Goal: Task Accomplishment & Management: Complete application form

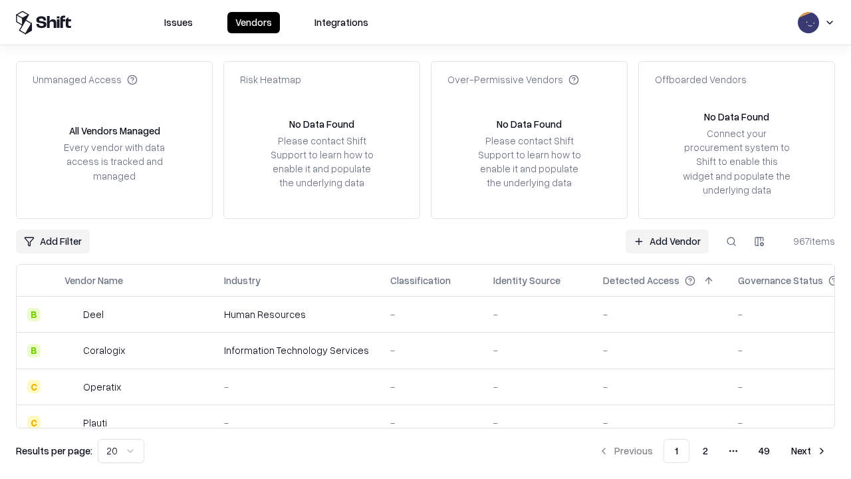
click at [667, 241] on link "Add Vendor" at bounding box center [667, 241] width 83 height 24
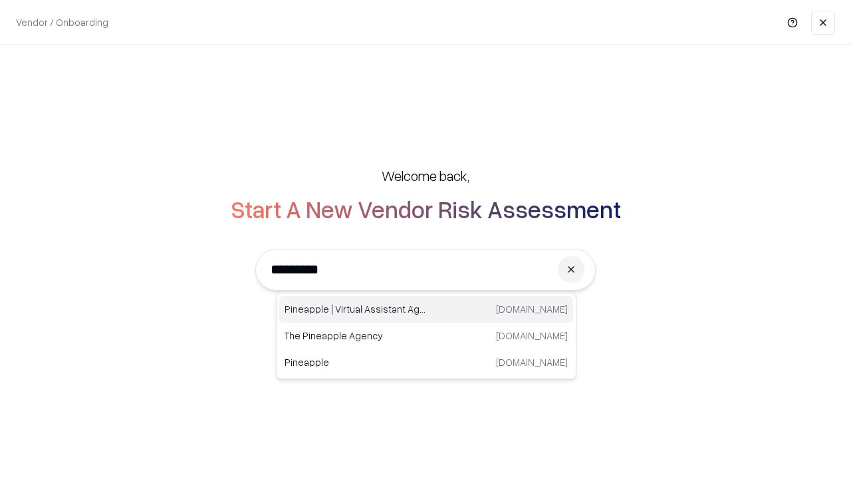
click at [426, 309] on div "Pineapple | Virtual Assistant Agency [DOMAIN_NAME]" at bounding box center [426, 309] width 294 height 27
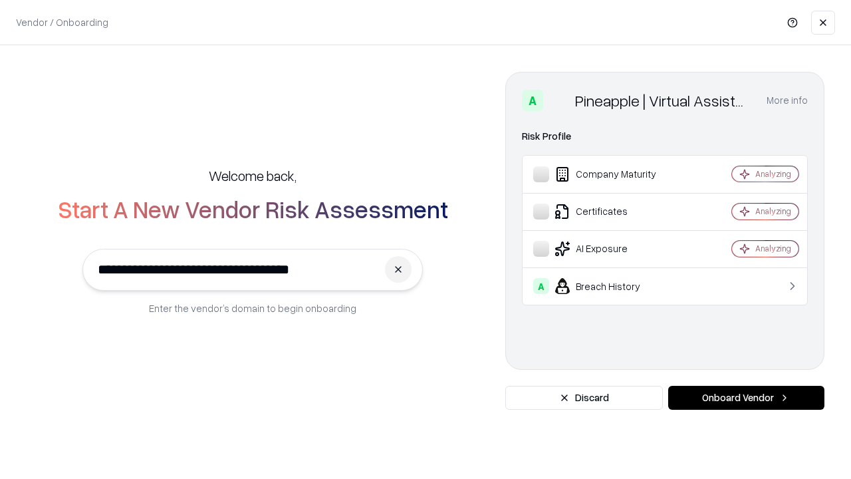
type input "**********"
click at [746, 398] on button "Onboard Vendor" at bounding box center [746, 398] width 156 height 24
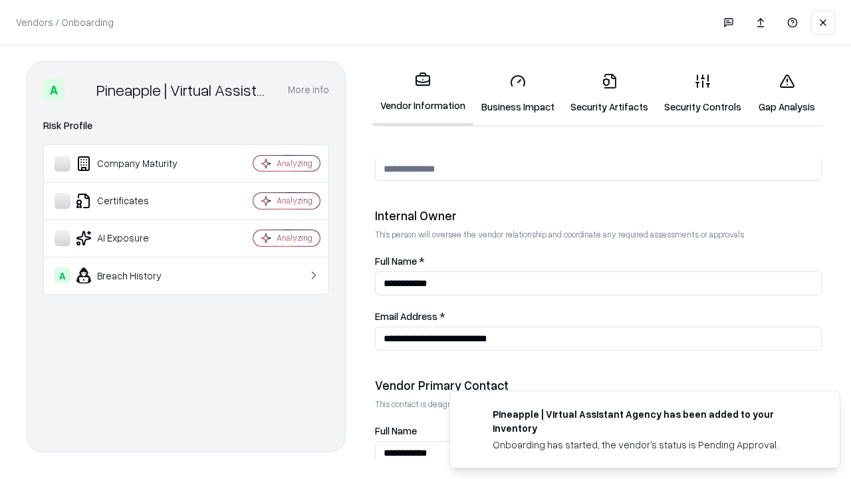
scroll to position [689, 0]
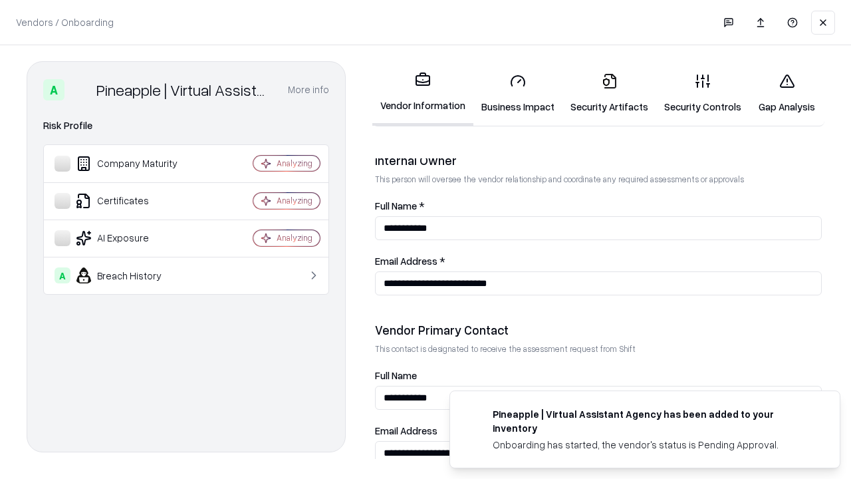
click at [518, 93] on link "Business Impact" at bounding box center [517, 93] width 89 height 62
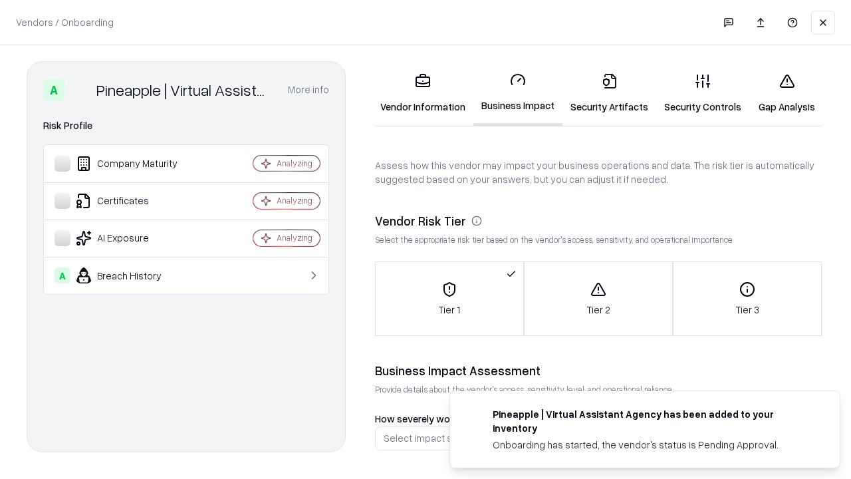
click at [787, 93] on link "Gap Analysis" at bounding box center [786, 93] width 75 height 62
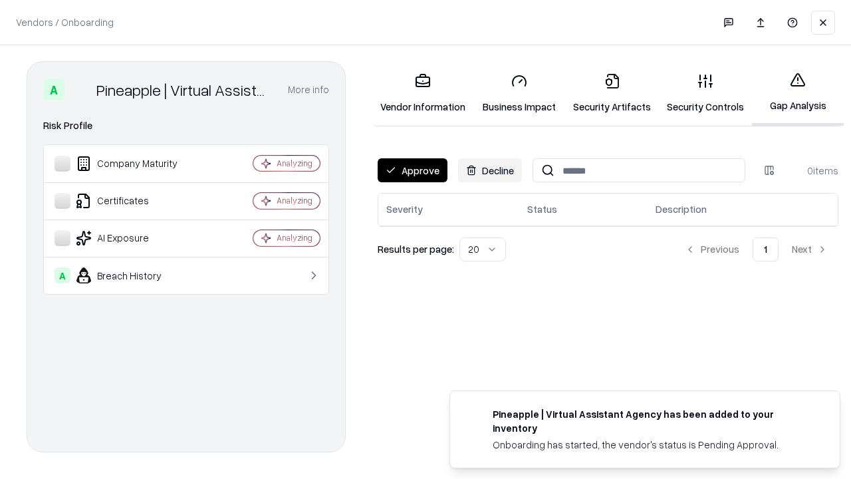
click at [412, 170] on button "Approve" at bounding box center [413, 170] width 70 height 24
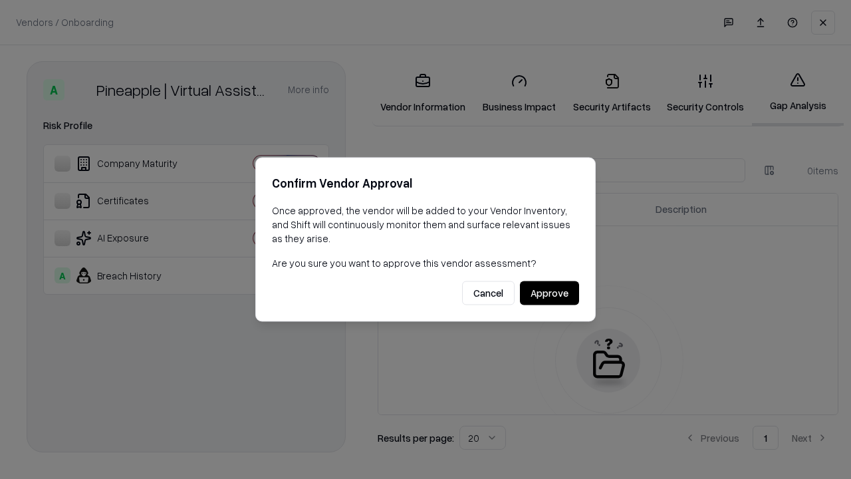
click at [549, 293] on button "Approve" at bounding box center [549, 293] width 59 height 24
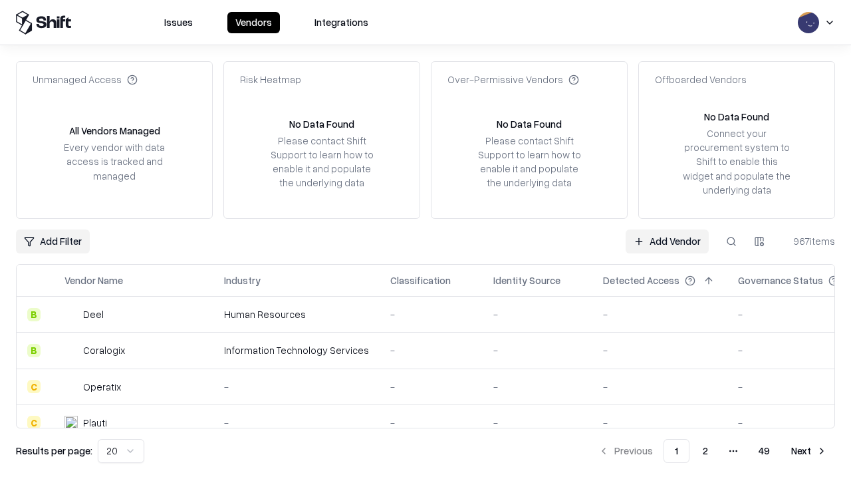
type input "**********"
click at [667, 241] on link "Add Vendor" at bounding box center [667, 241] width 83 height 24
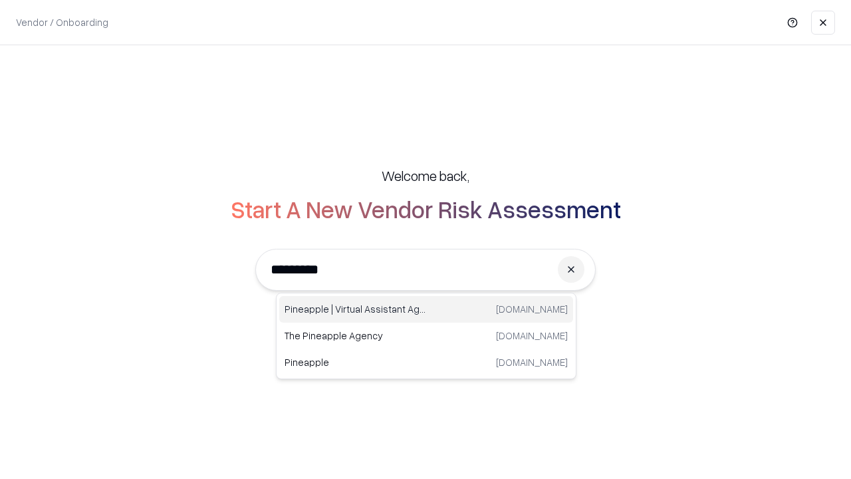
click at [426, 309] on div "Pineapple | Virtual Assistant Agency [DOMAIN_NAME]" at bounding box center [426, 309] width 294 height 27
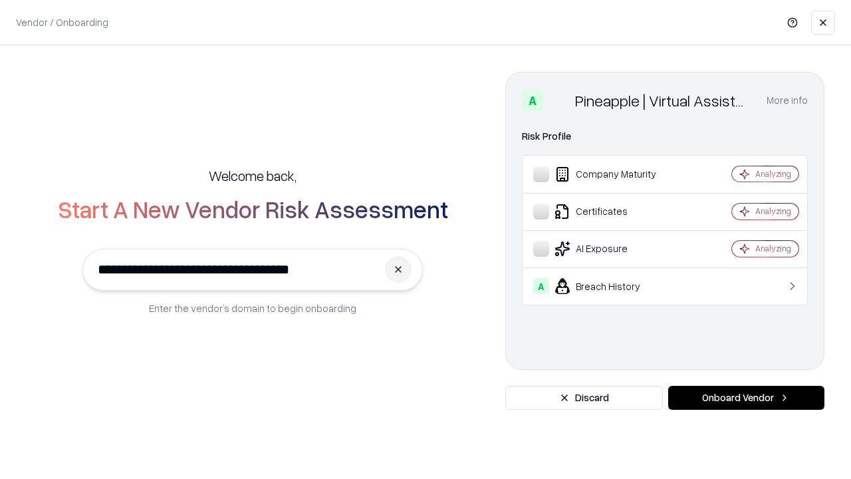
type input "**********"
click at [746, 398] on button "Onboard Vendor" at bounding box center [746, 398] width 156 height 24
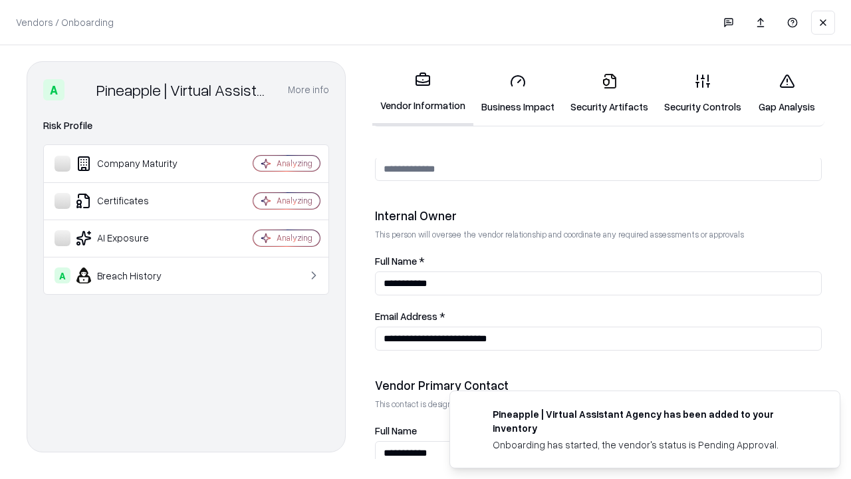
scroll to position [689, 0]
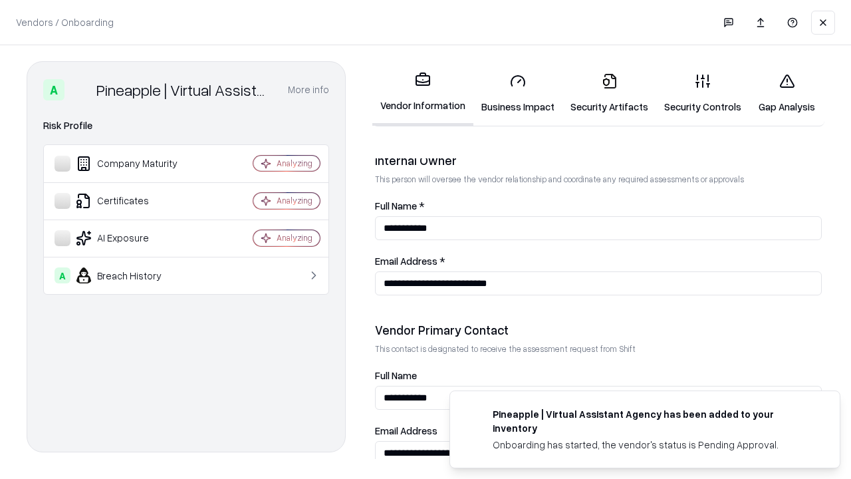
click at [787, 93] on link "Gap Analysis" at bounding box center [786, 93] width 75 height 62
